Goal: Find contact information: Find contact information

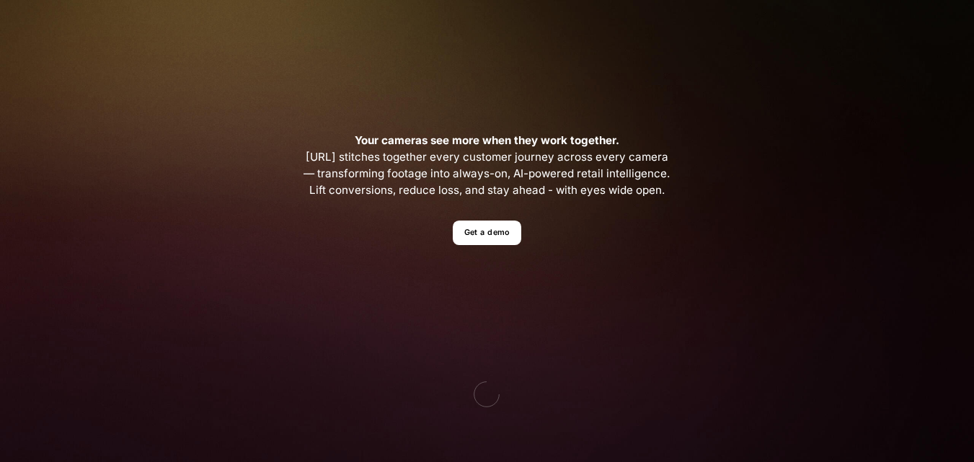
scroll to position [300, 0]
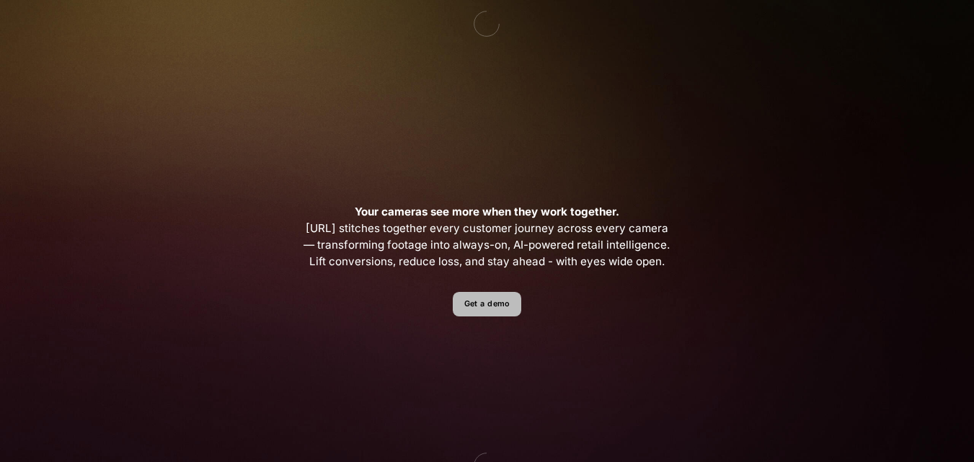
click at [488, 306] on link "Get a demo" at bounding box center [487, 304] width 68 height 25
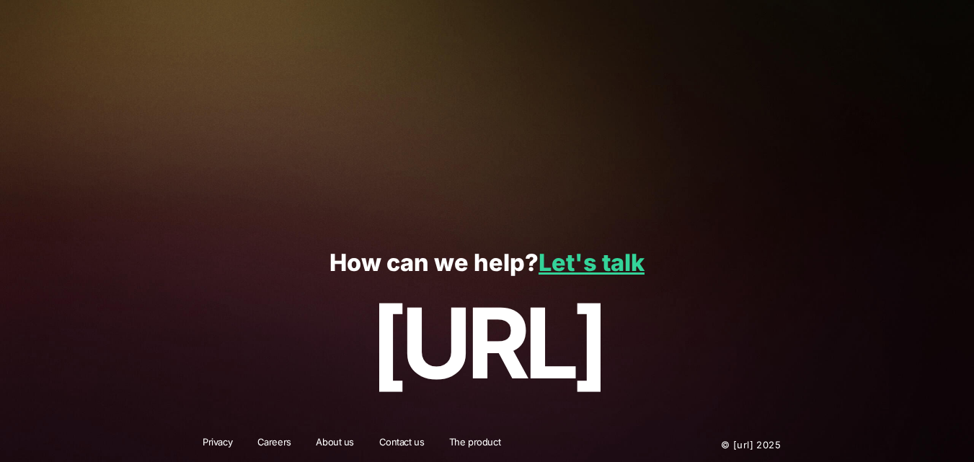
scroll to position [401, 0]
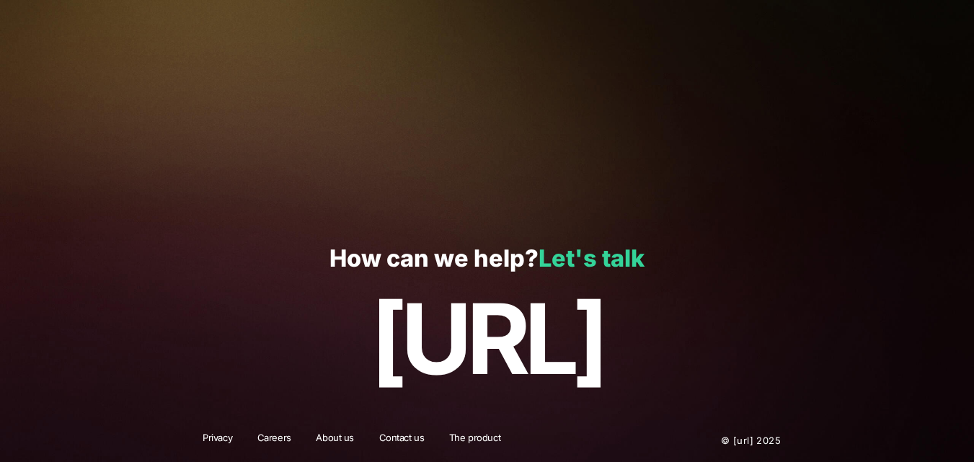
click at [582, 256] on link "Let's talk" at bounding box center [591, 258] width 106 height 28
click at [564, 265] on link "Let's talk" at bounding box center [591, 258] width 106 height 28
